Goal: Information Seeking & Learning: Check status

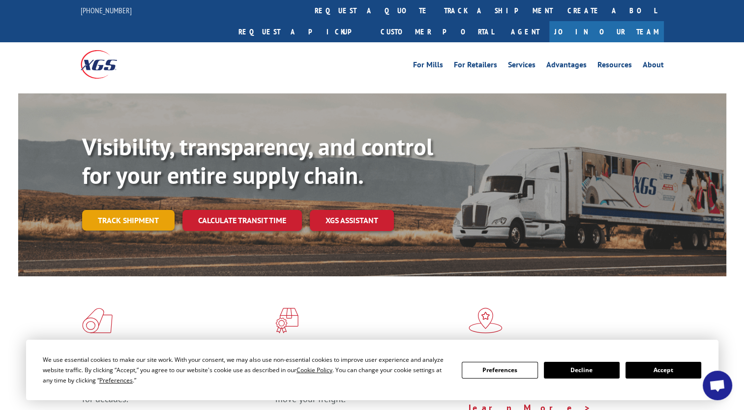
click at [123, 210] on link "Track shipment" at bounding box center [128, 220] width 92 height 21
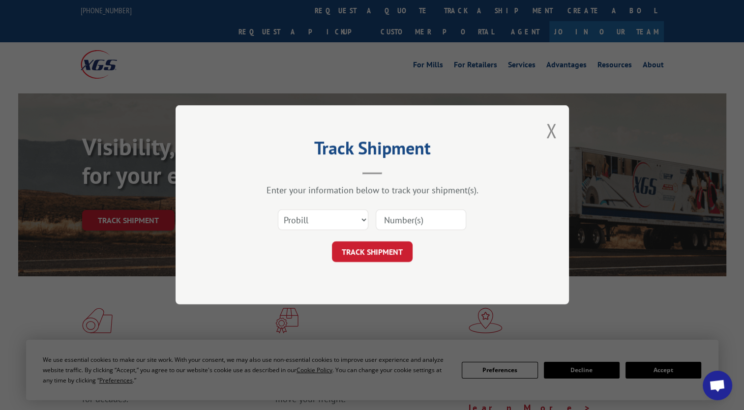
click at [434, 218] on input at bounding box center [421, 220] width 90 height 21
type input "1"
type input "16059283"
click button "TRACK SHIPMENT" at bounding box center [372, 252] width 81 height 21
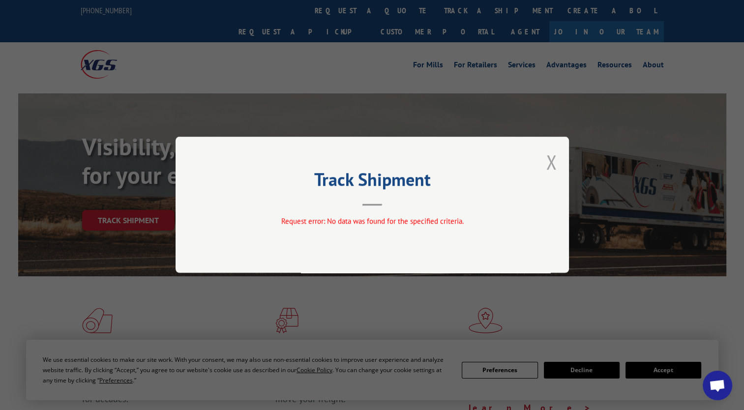
click at [550, 166] on button "Close modal" at bounding box center [551, 162] width 11 height 26
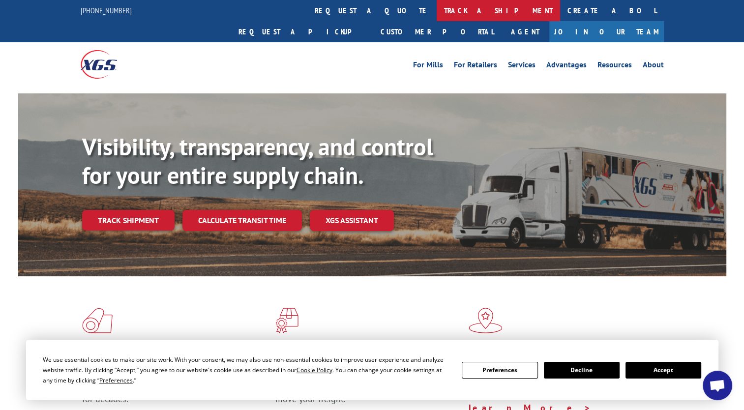
click at [437, 12] on link "track a shipment" at bounding box center [498, 10] width 123 height 21
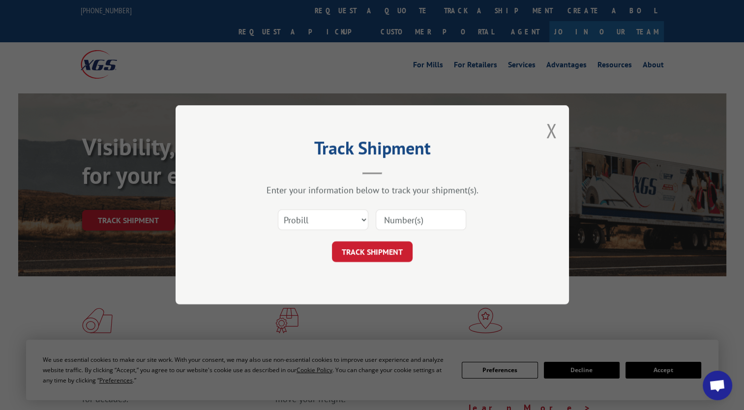
click at [406, 221] on input at bounding box center [421, 220] width 90 height 21
type input "16059283"
click at [385, 253] on button "TRACK SHIPMENT" at bounding box center [372, 252] width 81 height 21
